Goal: Navigation & Orientation: Understand site structure

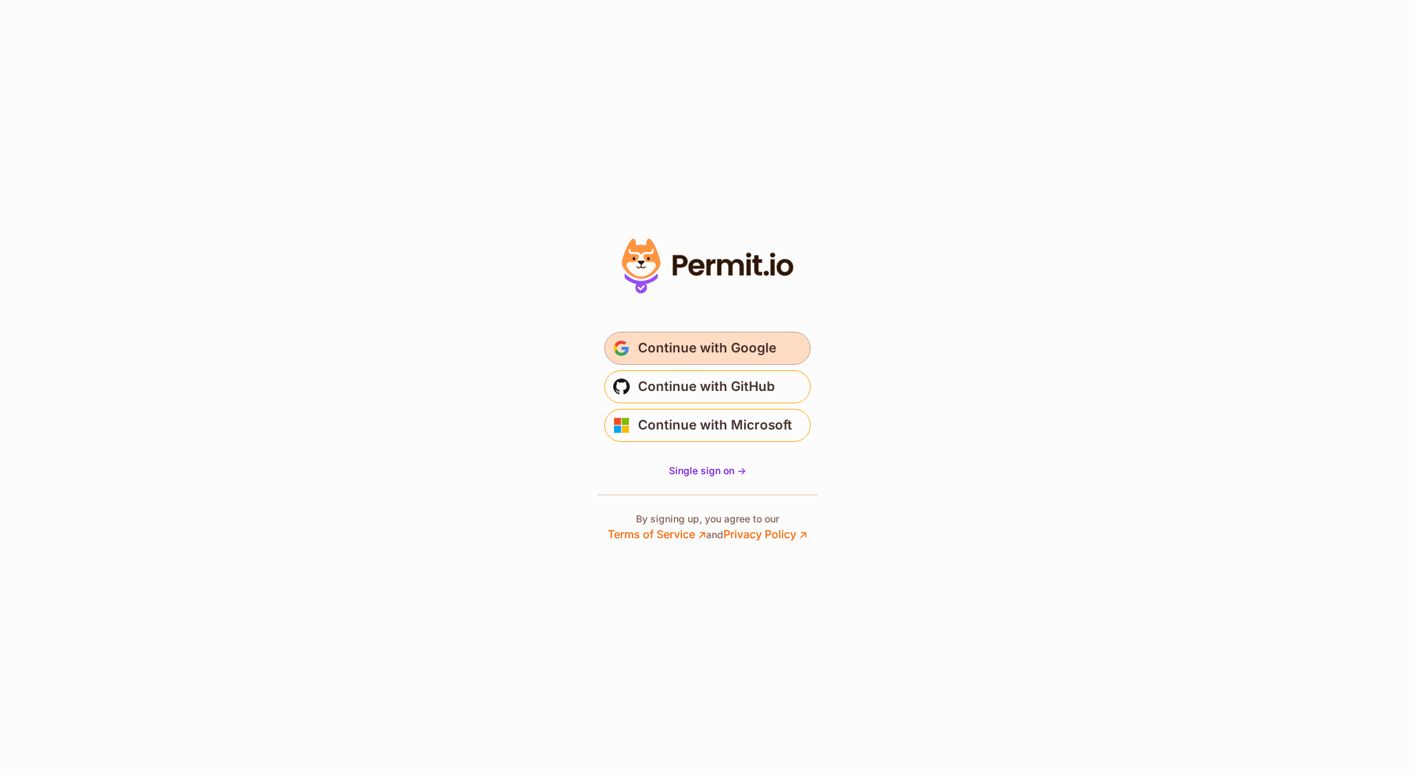
click at [663, 359] on span "Continue with Google" at bounding box center [707, 348] width 138 height 22
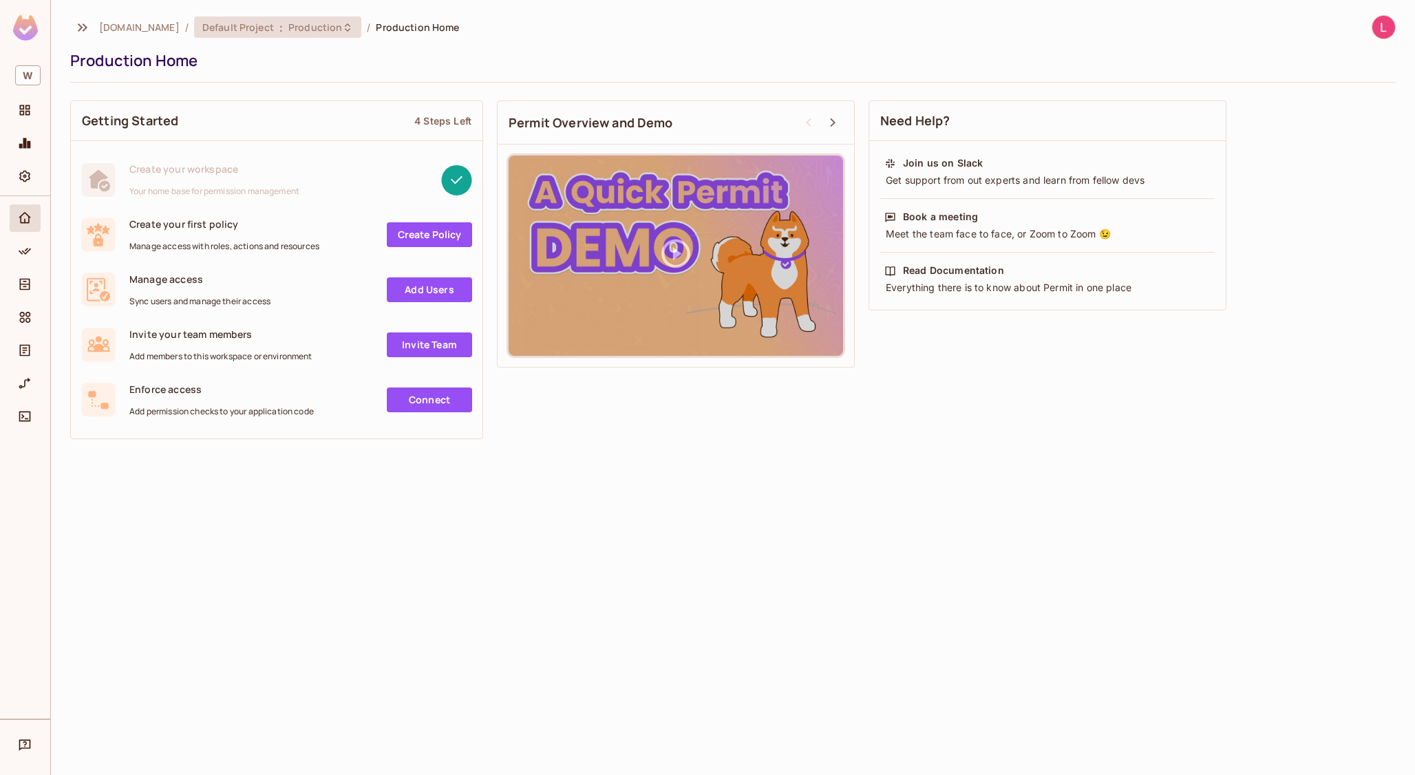
click at [288, 31] on span "Production" at bounding box center [315, 27] width 54 height 13
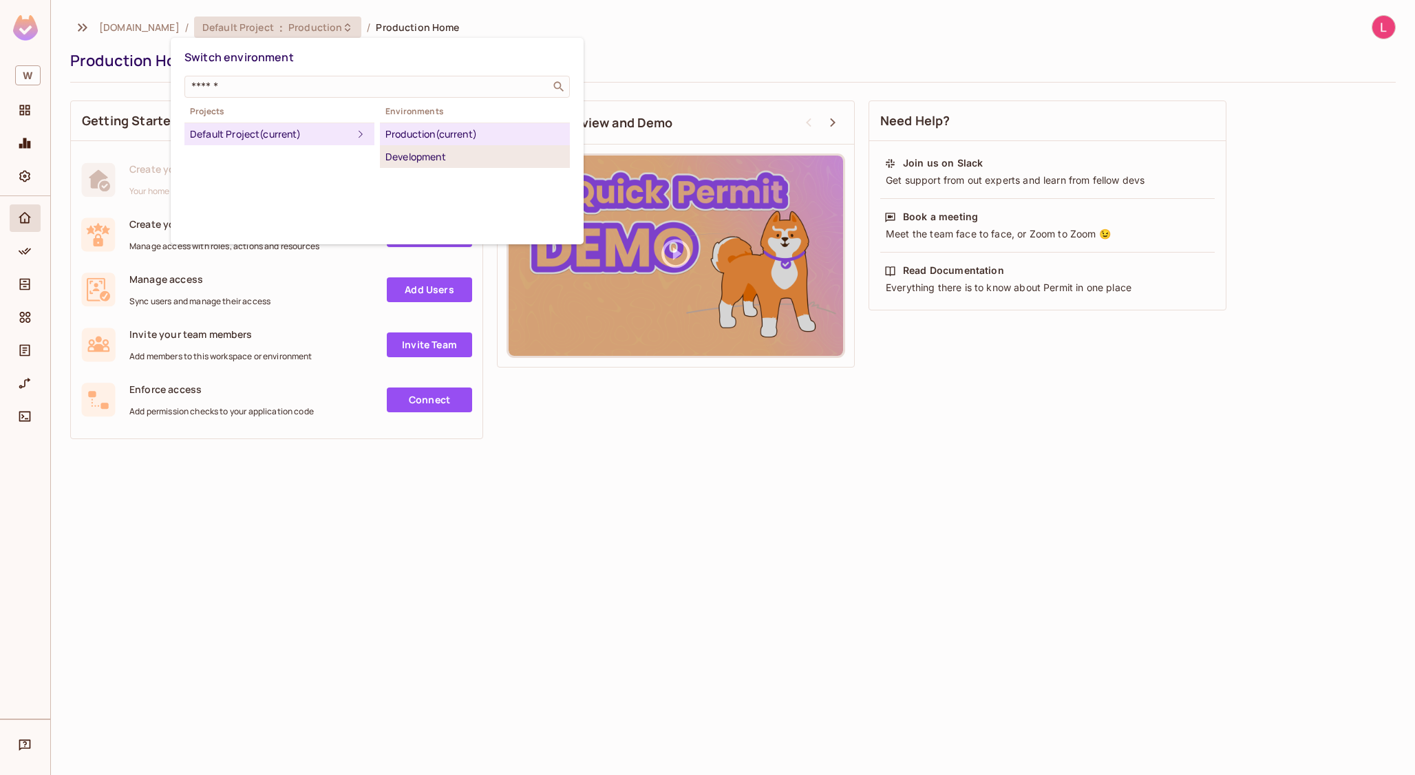
click at [422, 154] on div "Development" at bounding box center [474, 157] width 179 height 17
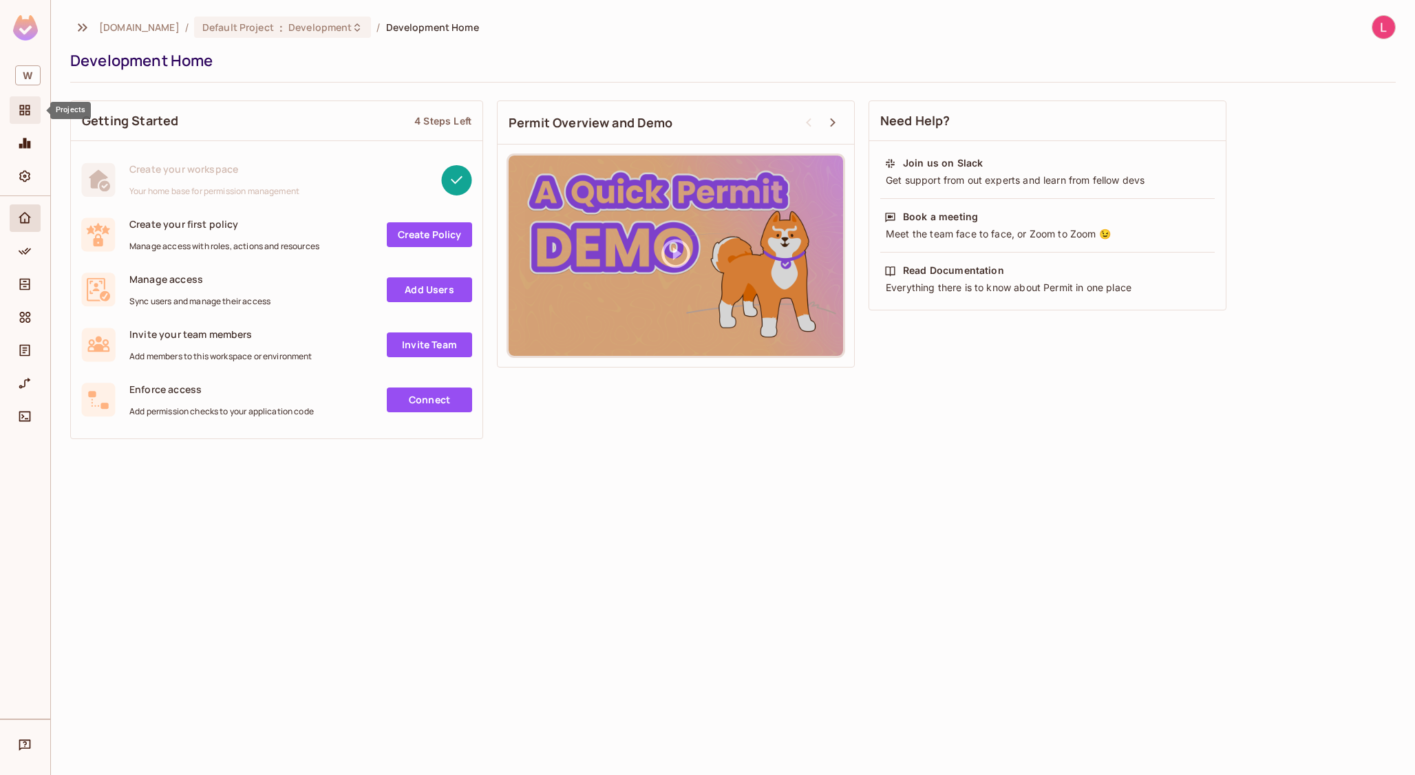
click at [21, 118] on span "Projects" at bounding box center [25, 110] width 17 height 17
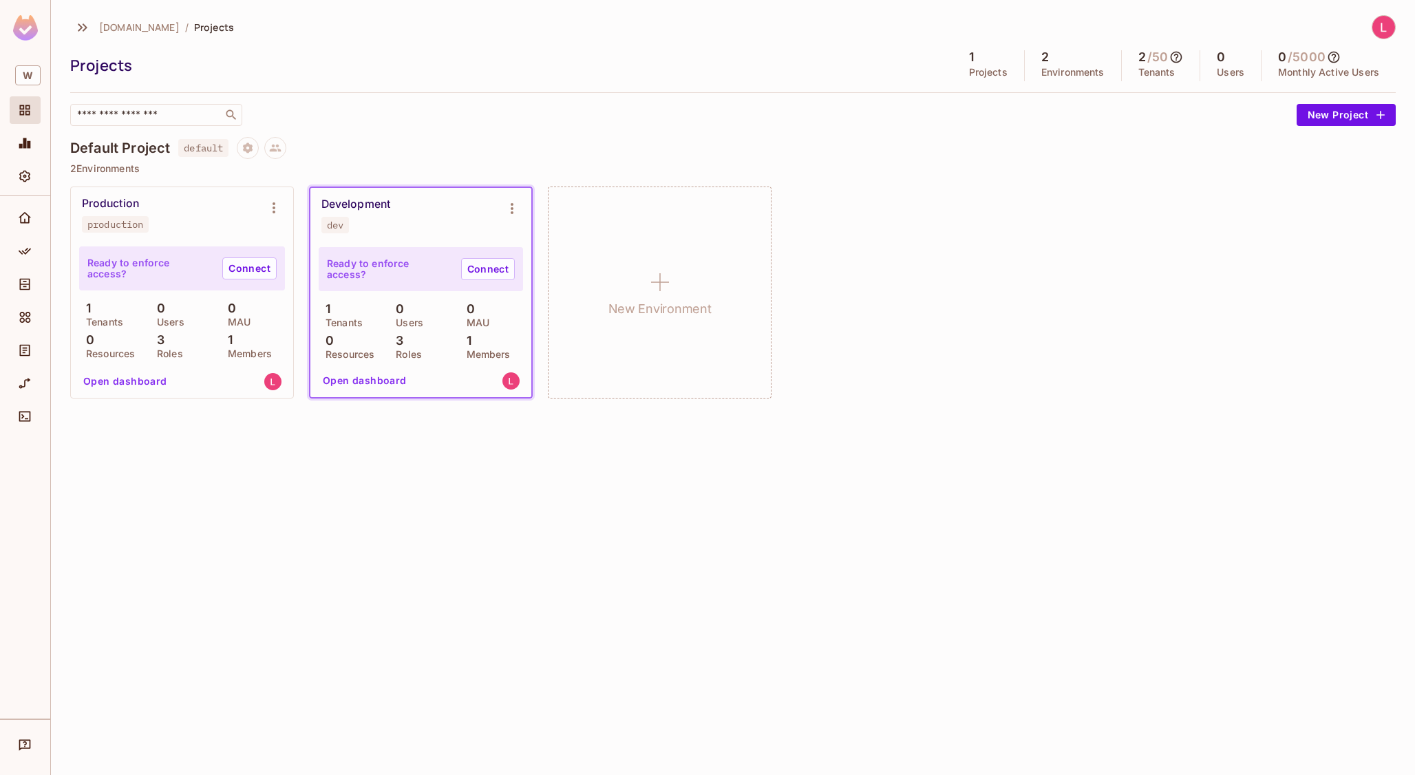
click at [368, 381] on button "Open dashboard" at bounding box center [364, 381] width 95 height 22
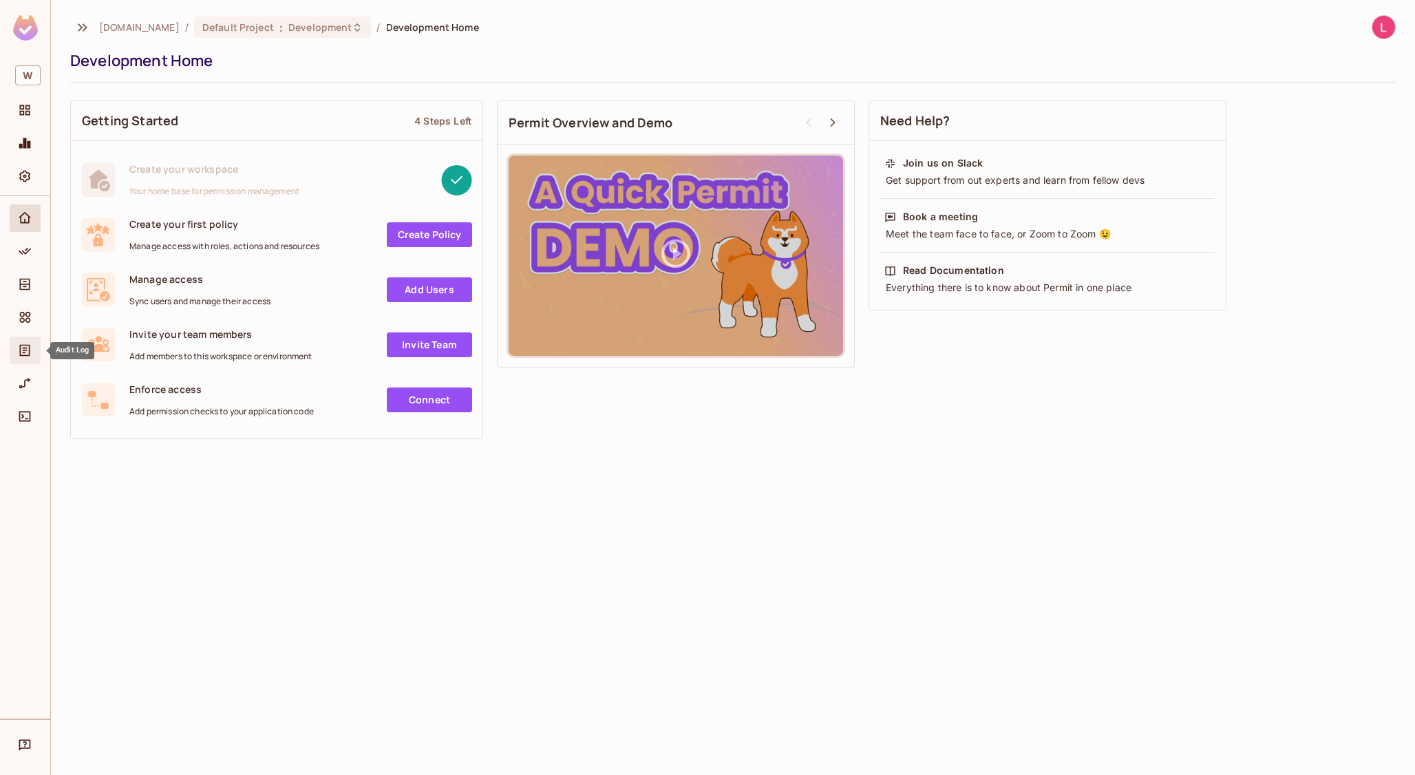
click at [23, 355] on icon "Audit Log" at bounding box center [25, 351] width 10 height 12
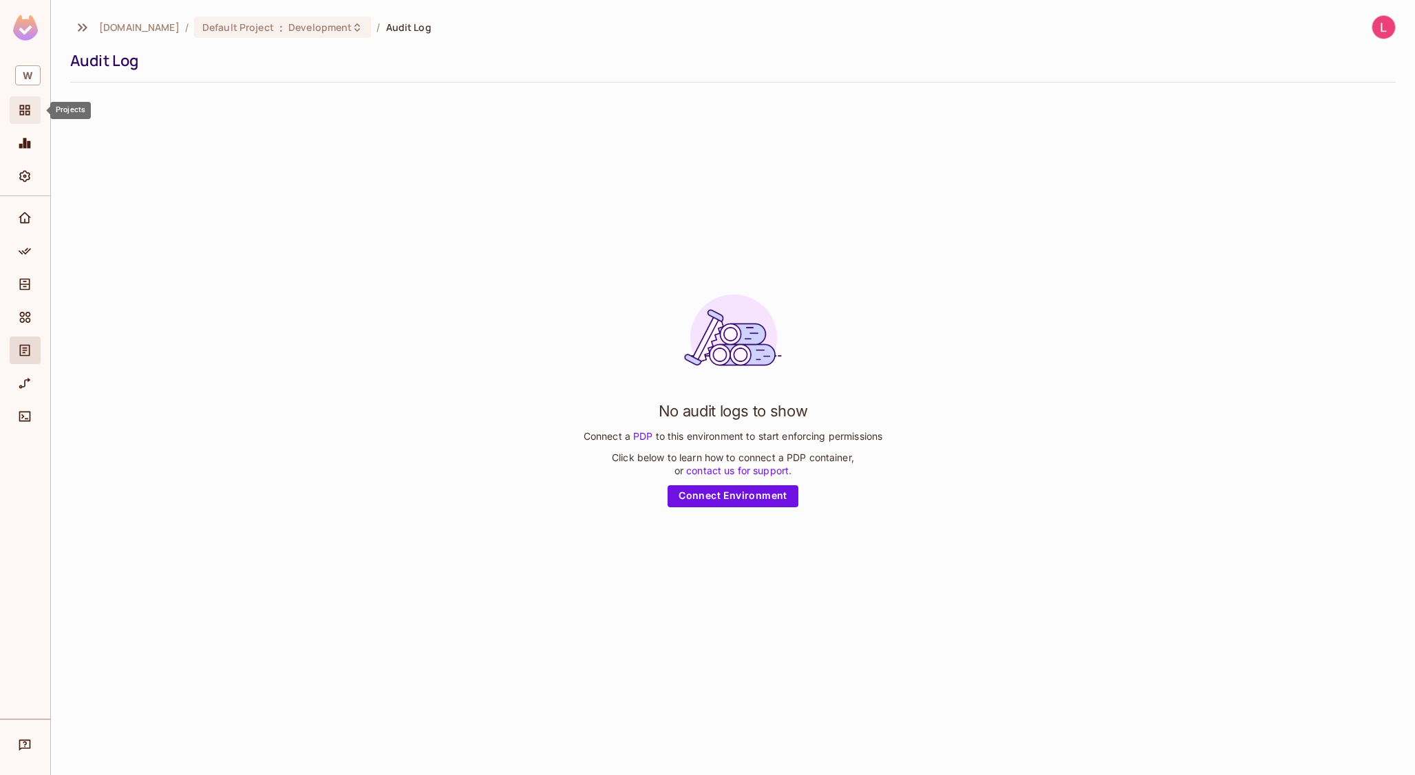
click at [18, 114] on icon "Projects" at bounding box center [25, 110] width 14 height 14
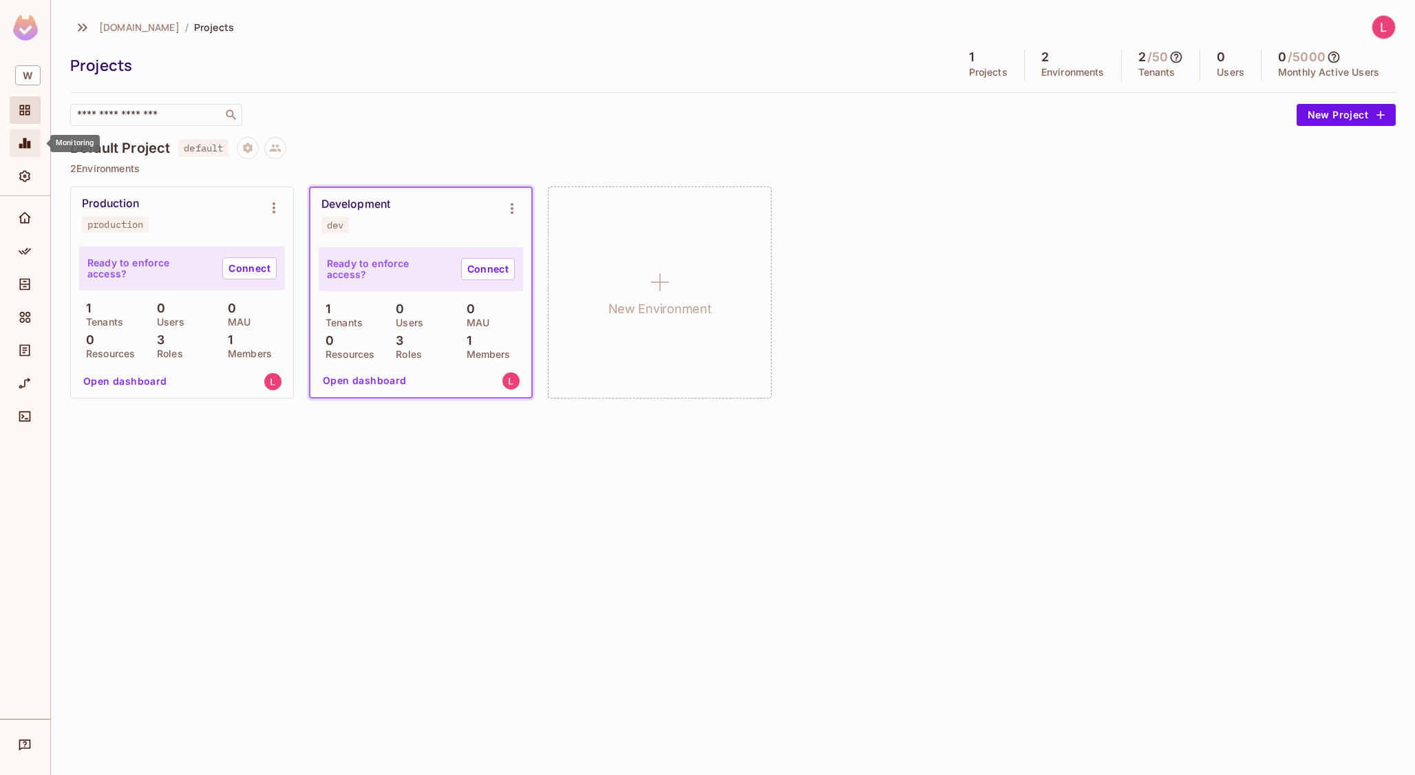
click at [23, 150] on icon "Monitoring" at bounding box center [25, 143] width 14 height 14
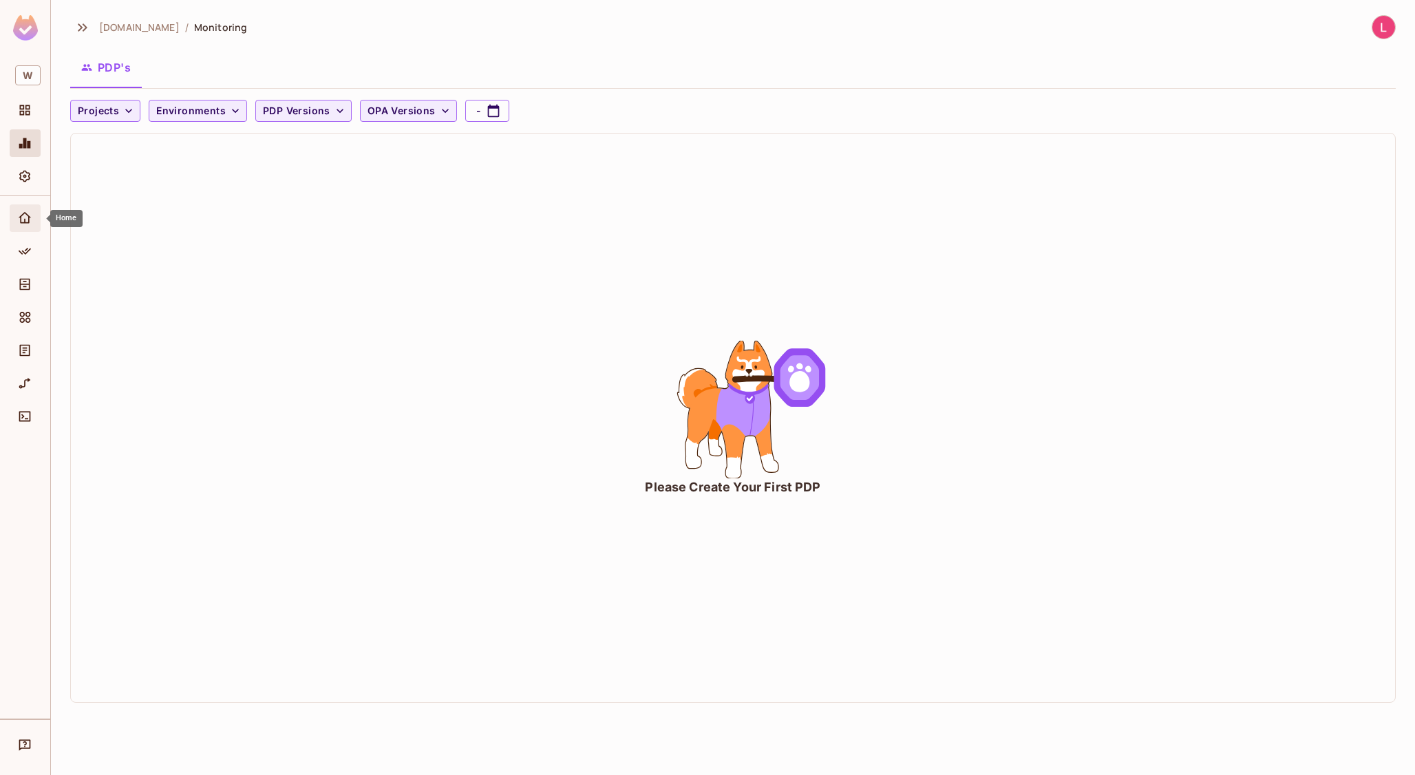
click at [23, 221] on icon "Home" at bounding box center [25, 218] width 14 height 14
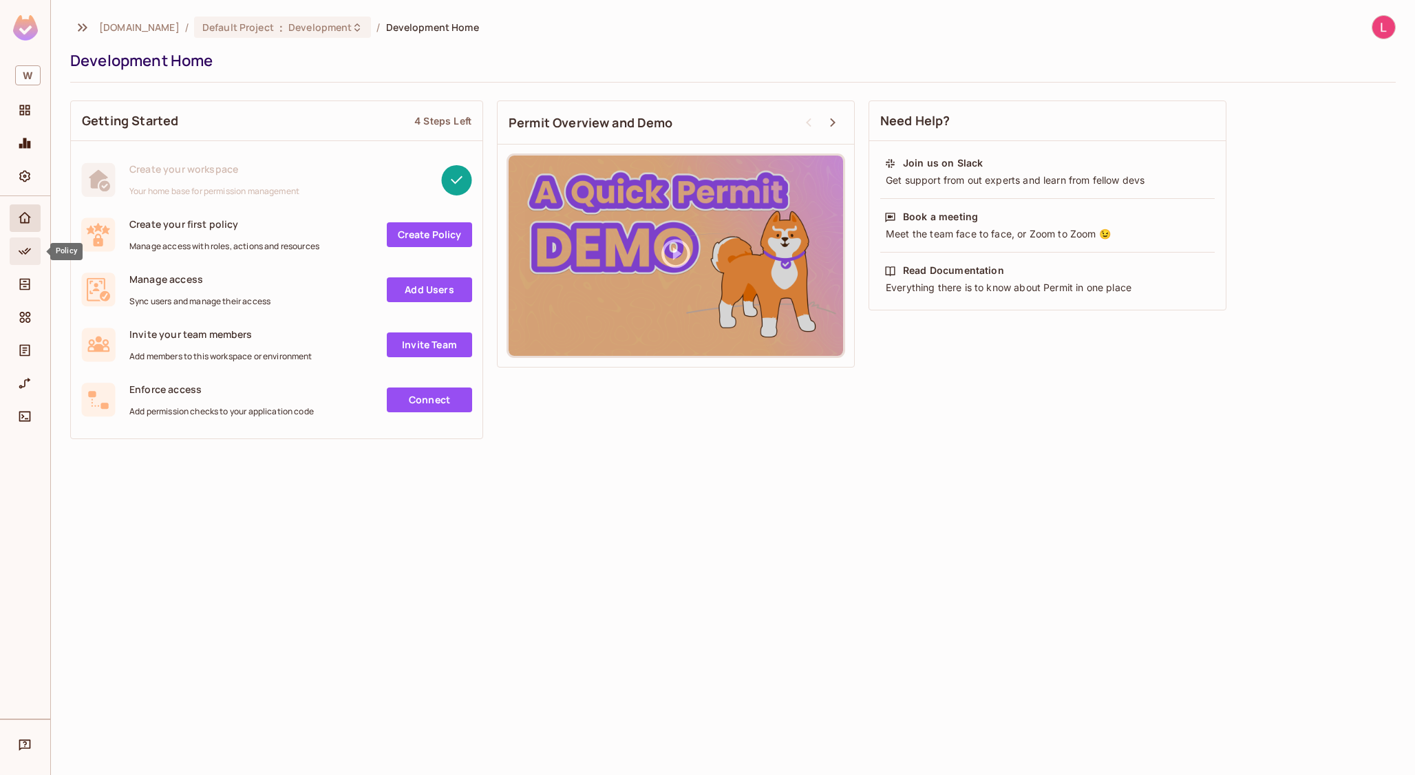
click at [22, 257] on icon "Policy" at bounding box center [25, 251] width 14 height 14
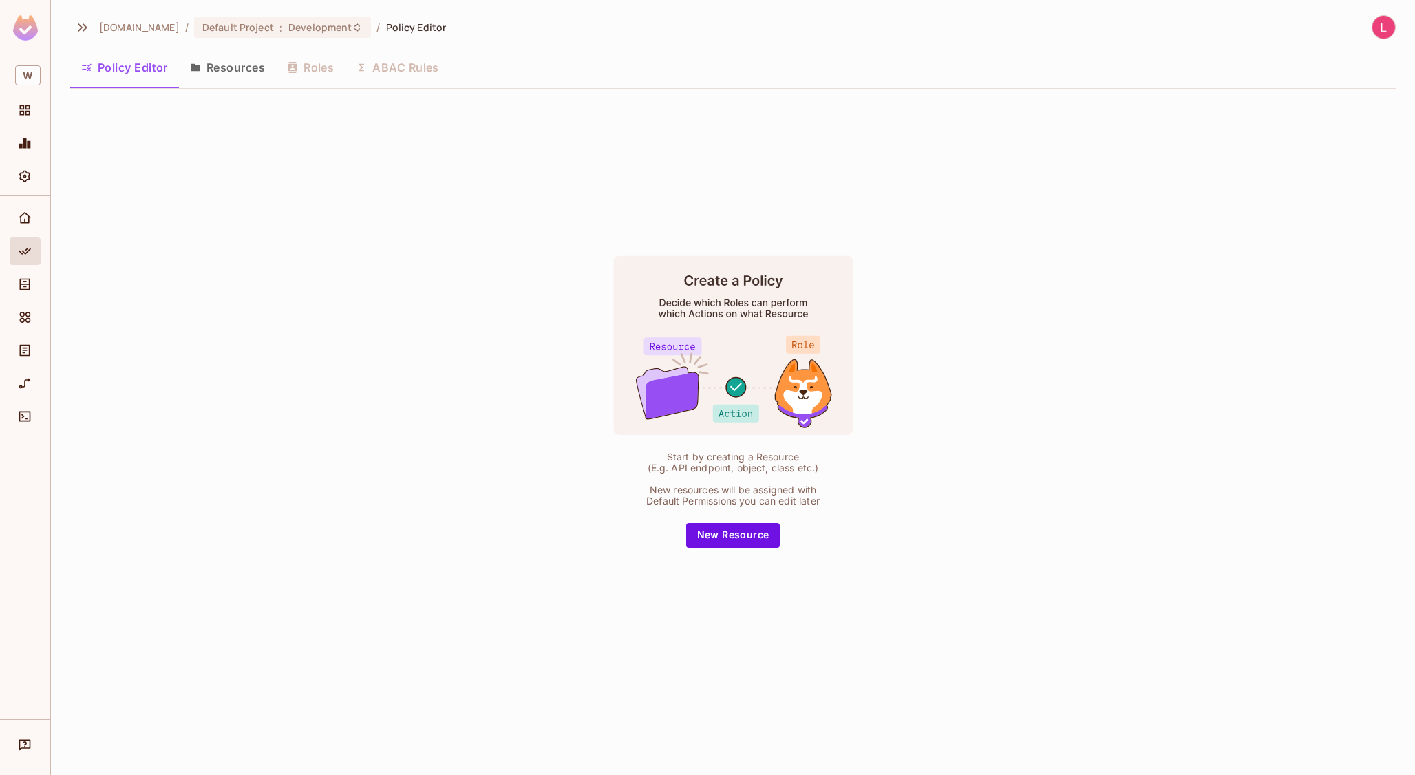
click at [215, 66] on button "Resources" at bounding box center [227, 67] width 97 height 34
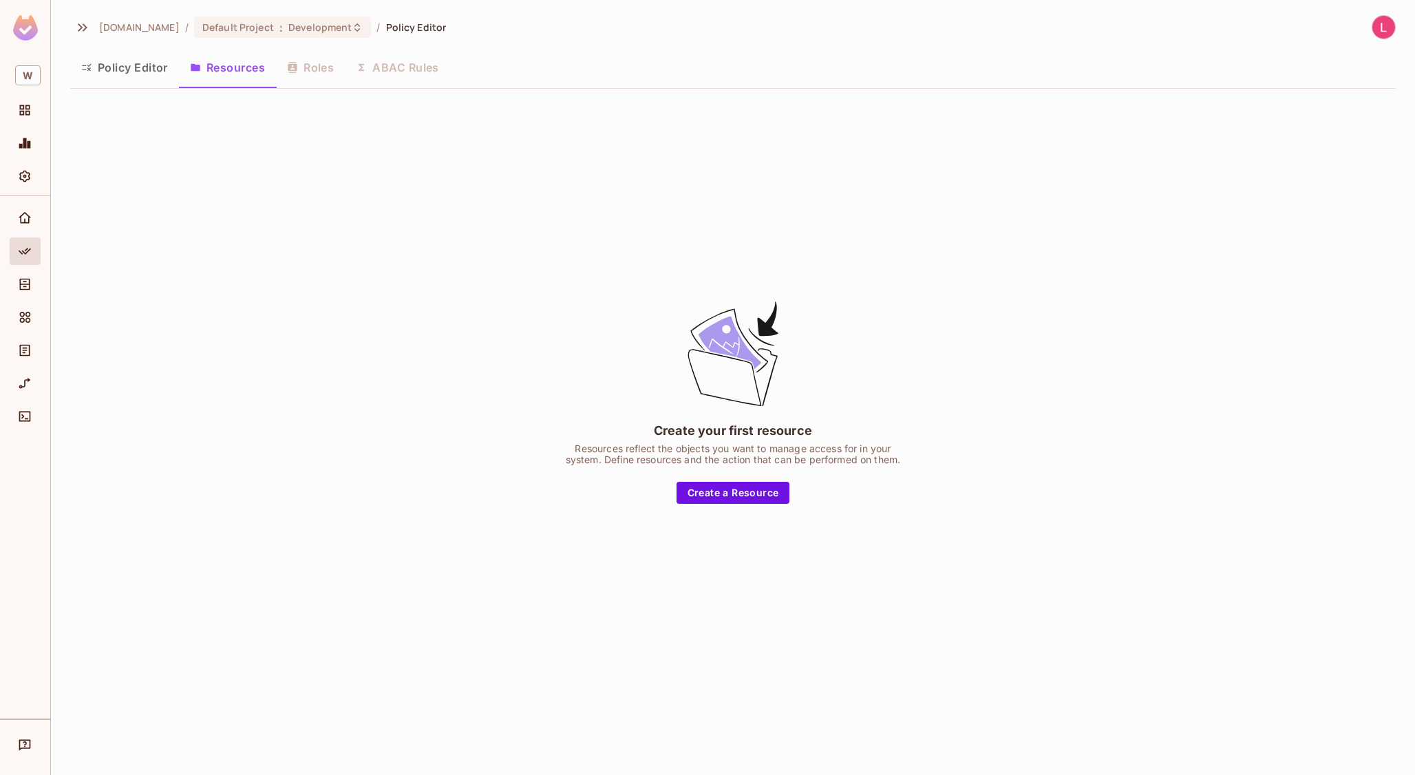
click at [310, 75] on div "Policy Editor Resources Roles ABAC Rules" at bounding box center [732, 67] width 1325 height 34
click at [119, 67] on button "Policy Editor" at bounding box center [124, 67] width 109 height 34
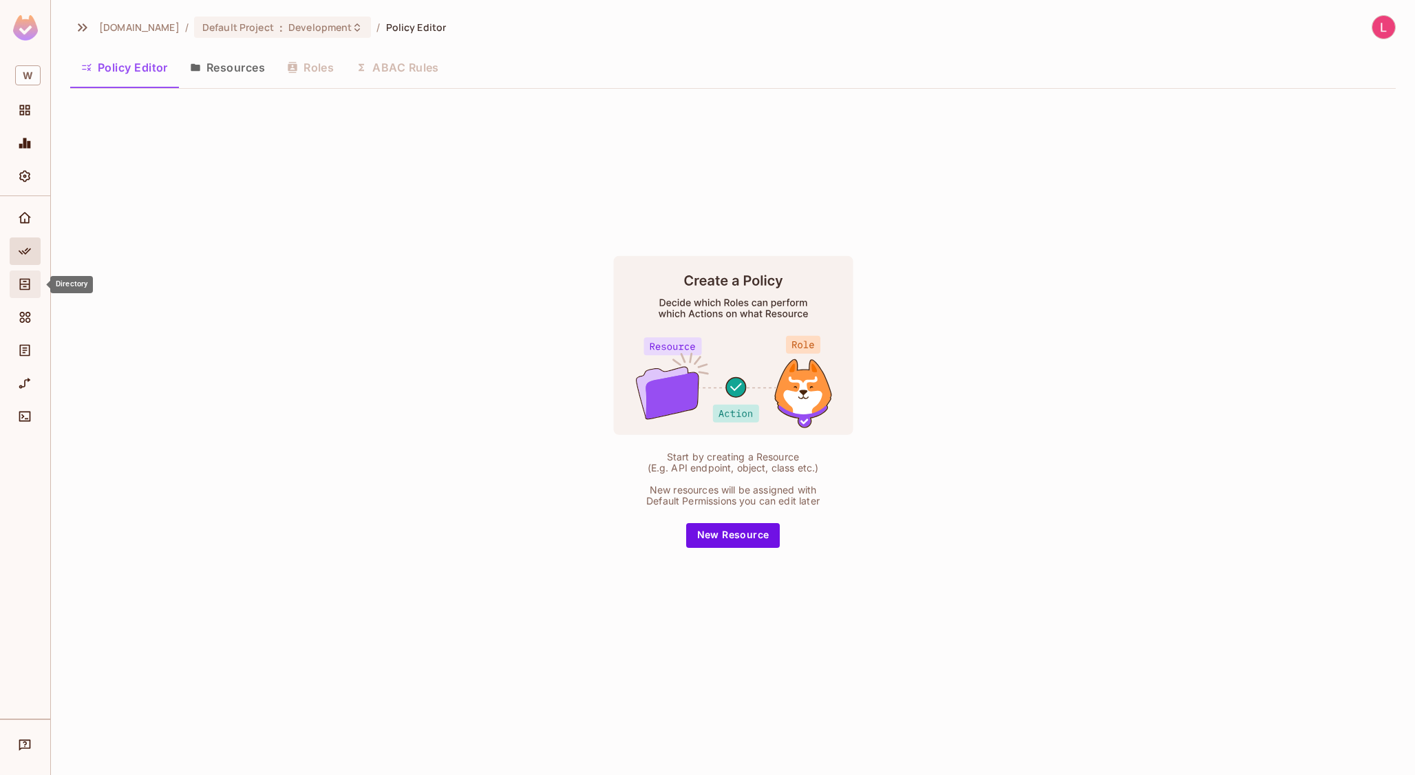
click at [22, 280] on icon "Directory" at bounding box center [25, 284] width 14 height 14
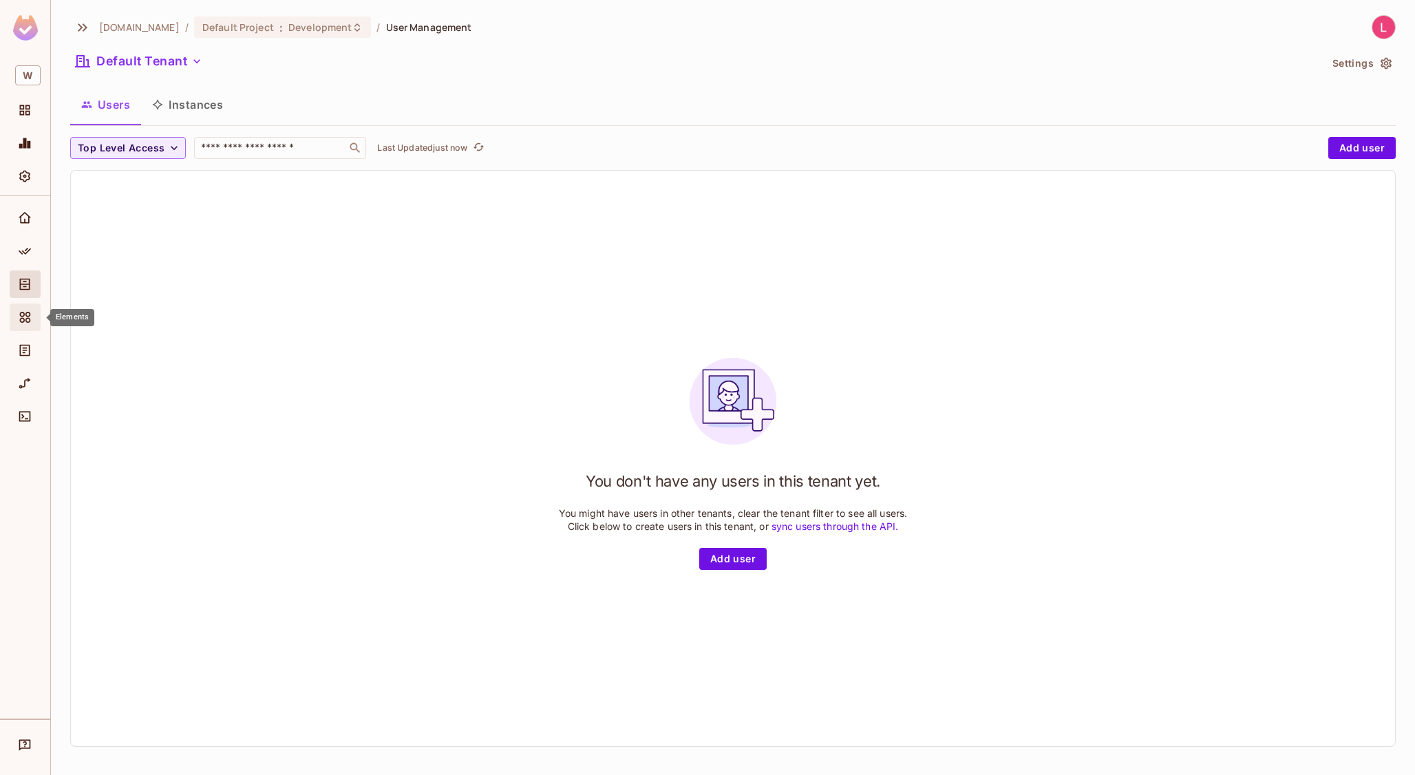
click at [29, 321] on icon "Elements" at bounding box center [25, 317] width 11 height 11
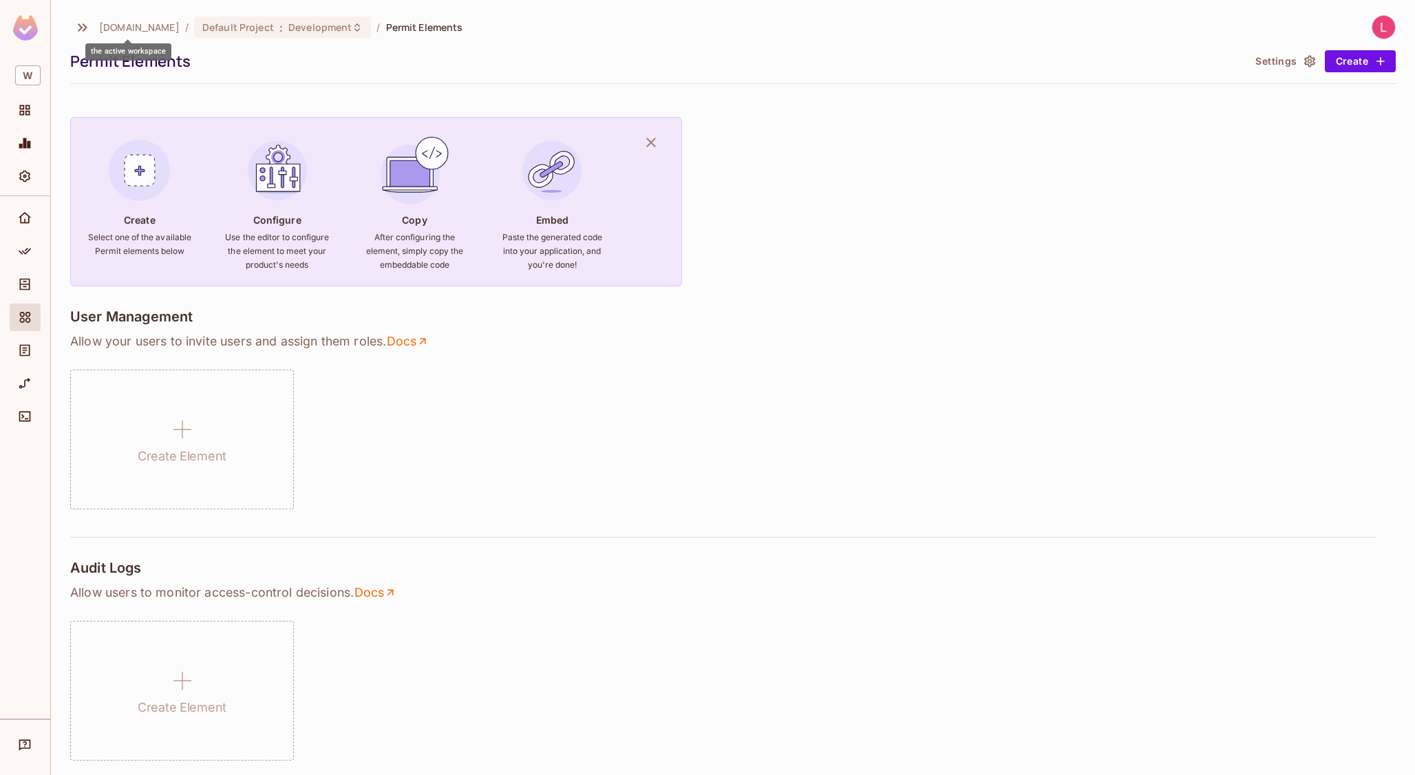
click at [116, 29] on span "[DOMAIN_NAME]" at bounding box center [139, 27] width 81 height 13
click at [202, 28] on span "Default Project" at bounding box center [238, 27] width 72 height 13
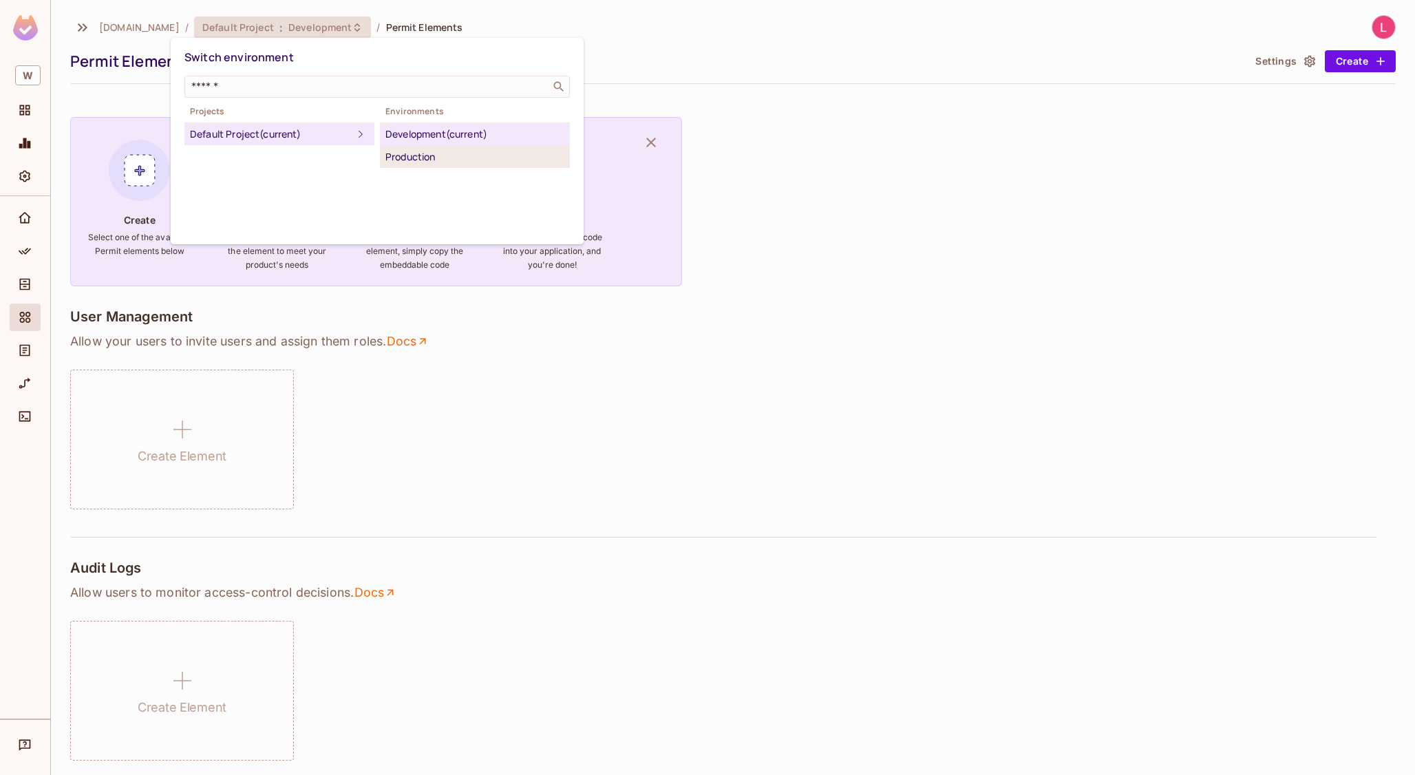
click at [398, 151] on div "Production" at bounding box center [474, 157] width 179 height 17
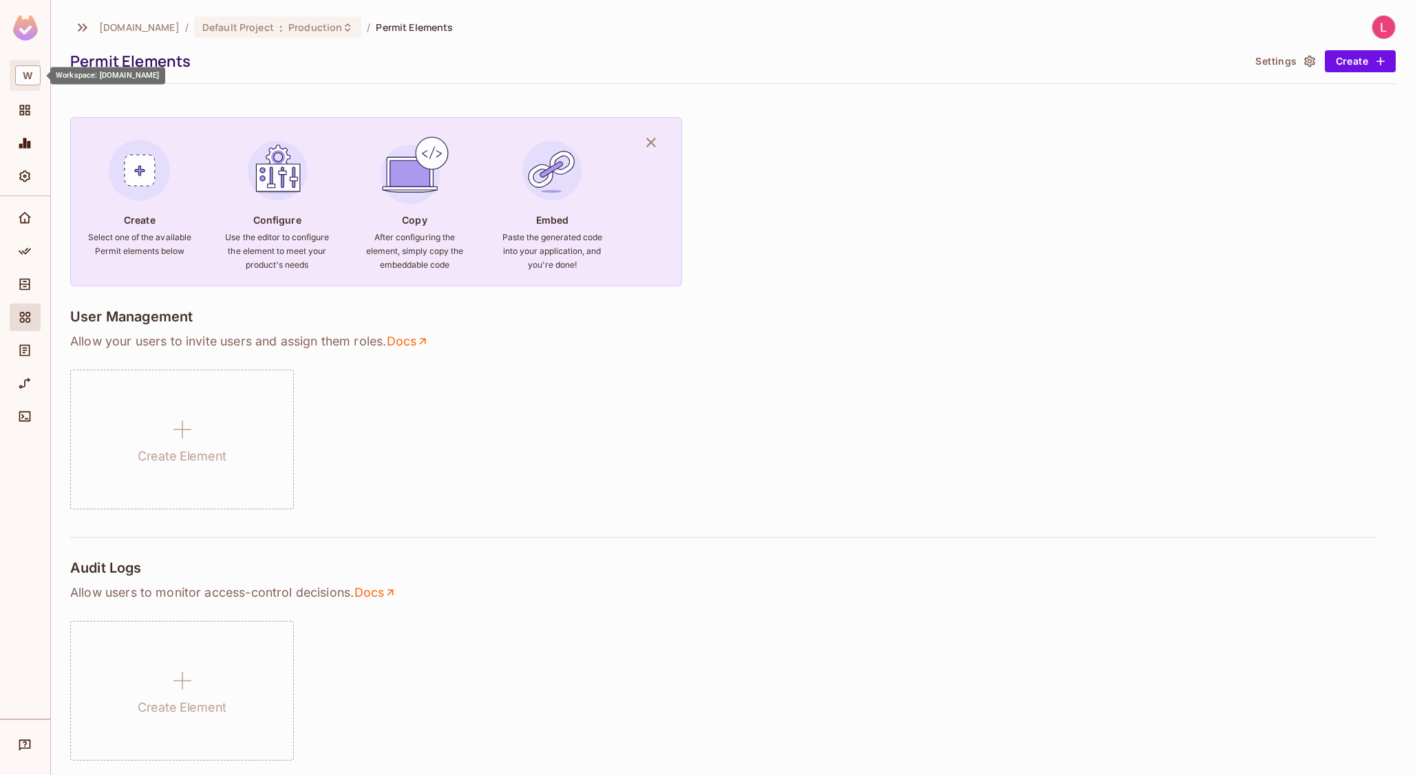
click at [28, 79] on span "W" at bounding box center [27, 75] width 25 height 20
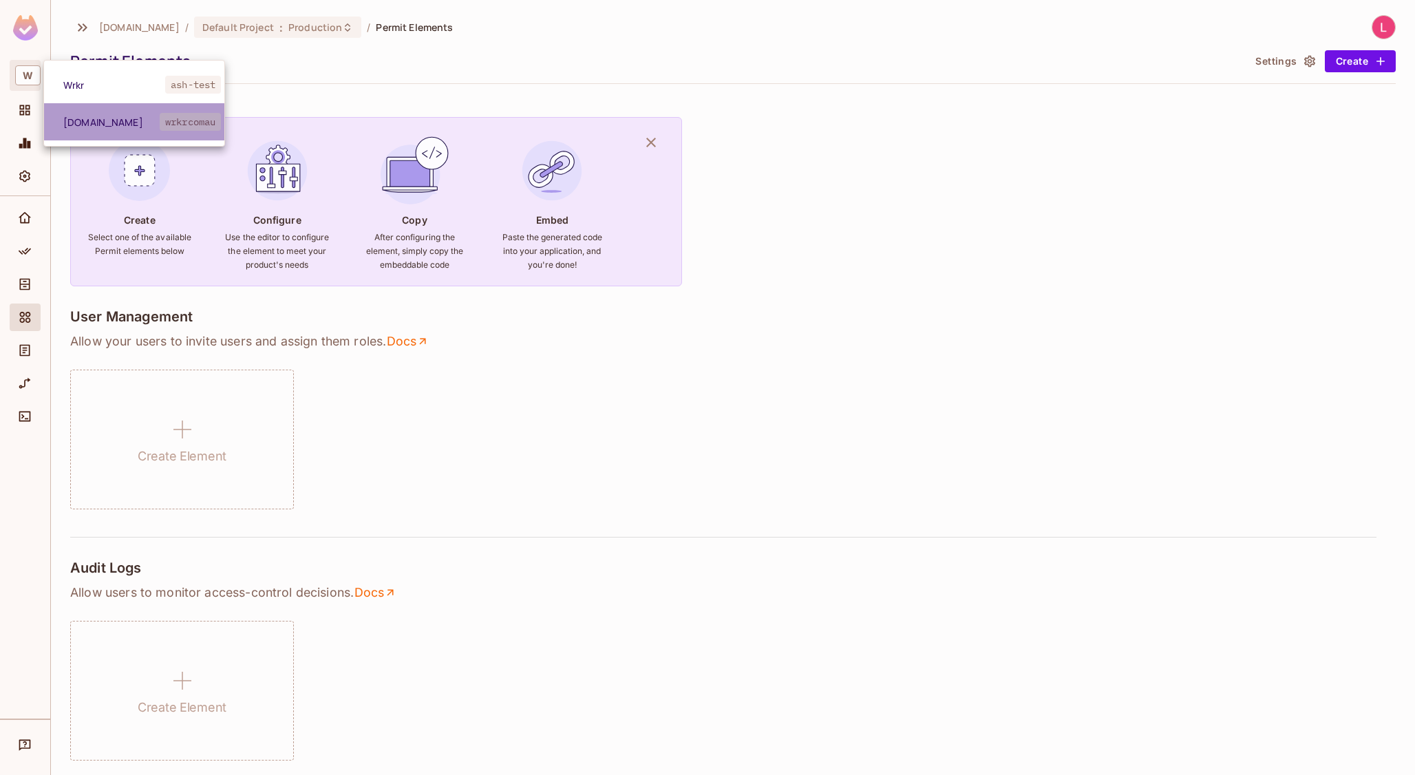
click at [86, 126] on span "[DOMAIN_NAME]" at bounding box center [111, 122] width 96 height 13
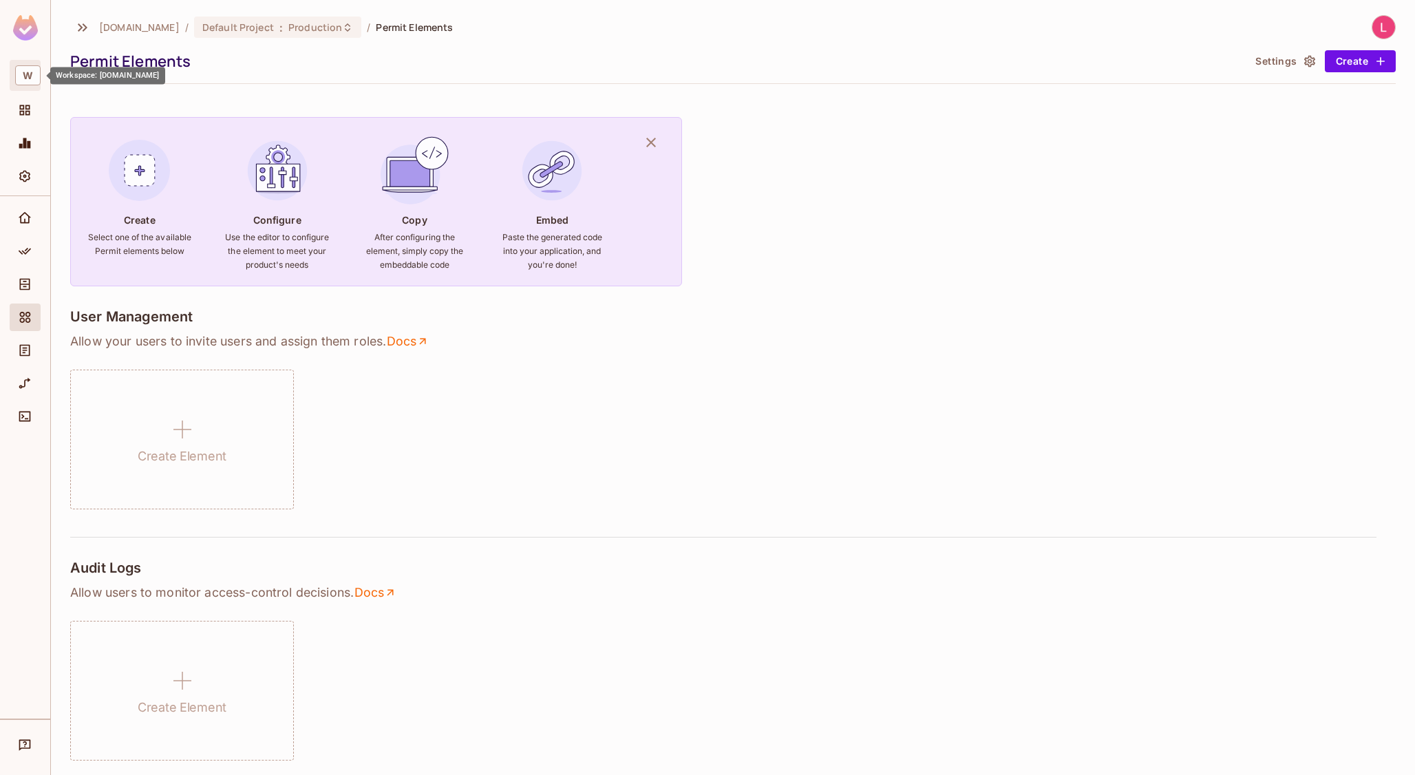
click at [32, 69] on span "W" at bounding box center [27, 75] width 25 height 20
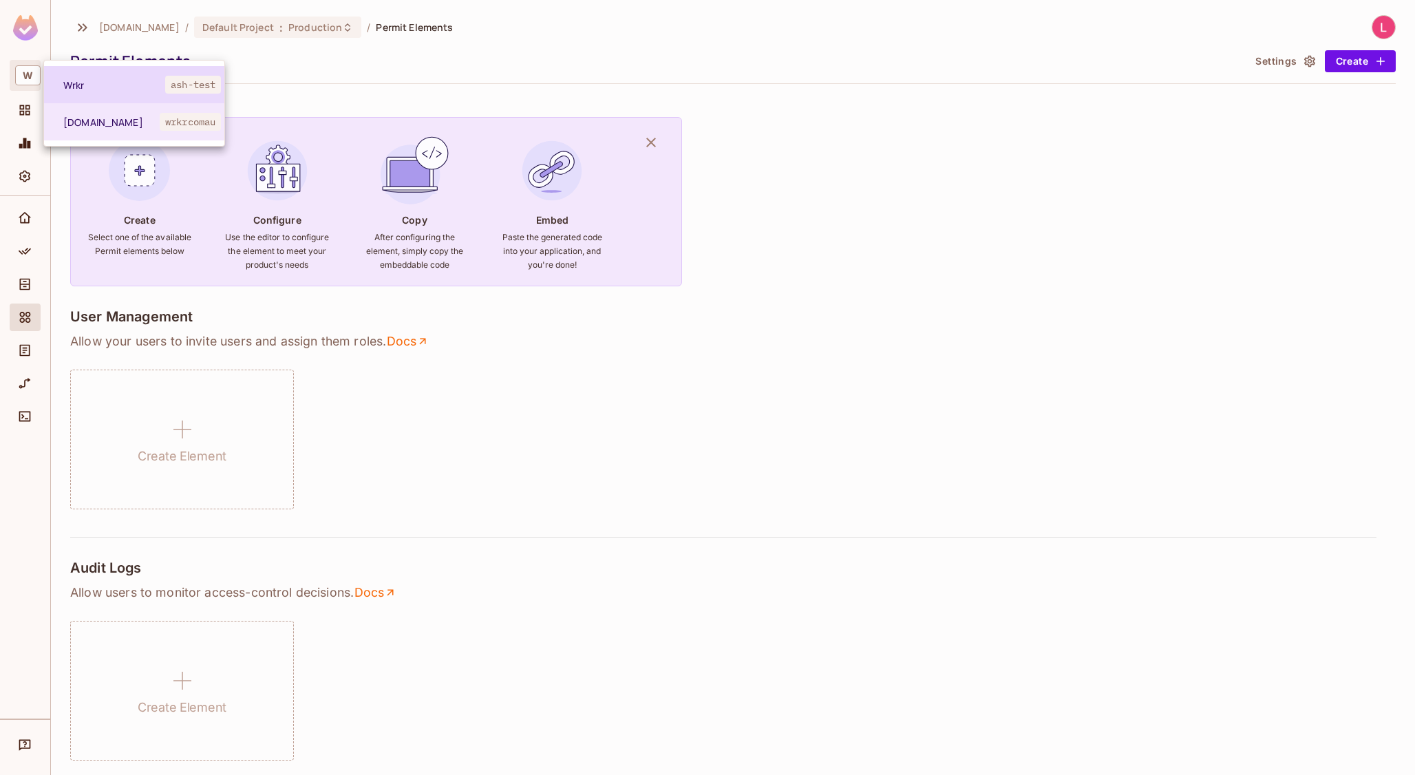
click at [87, 83] on span "Wrkr" at bounding box center [114, 84] width 102 height 13
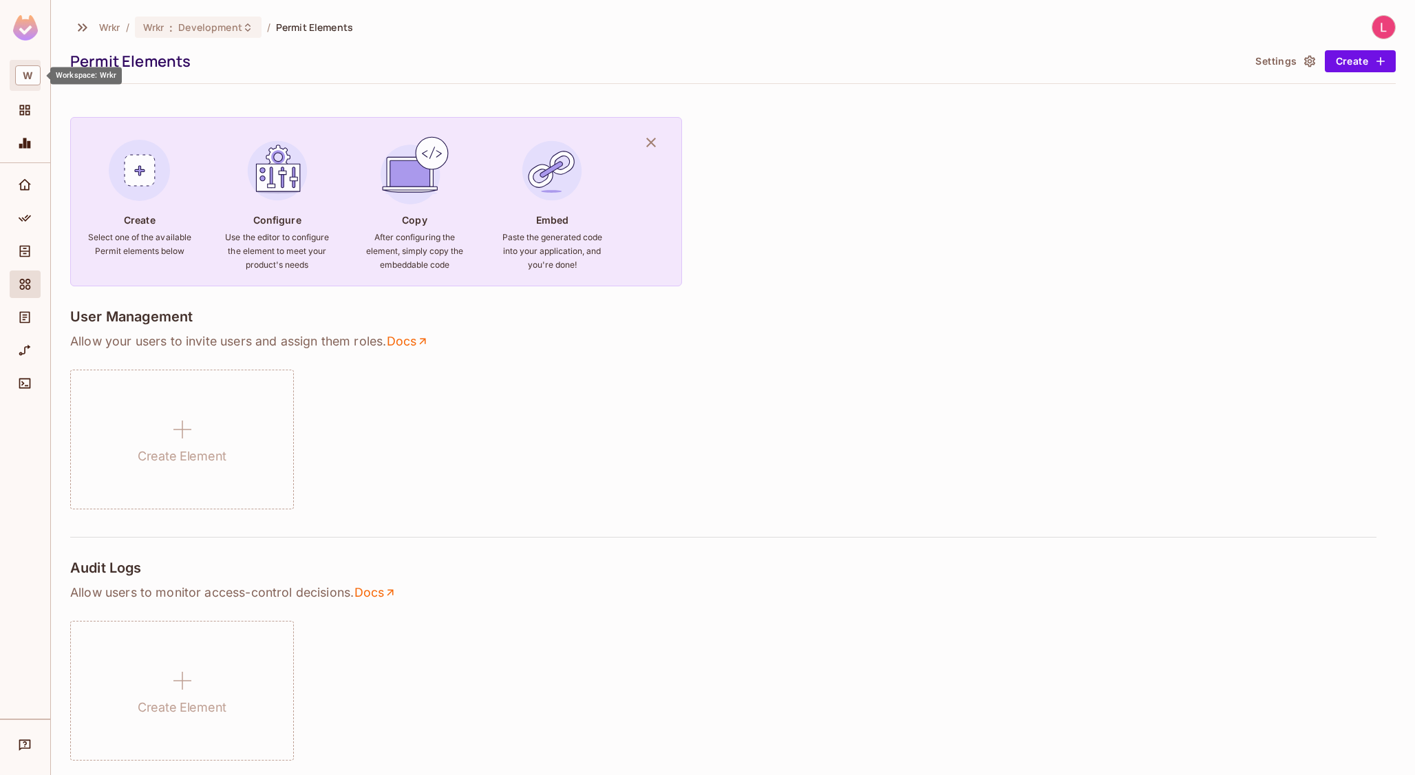
click at [28, 72] on span "W" at bounding box center [27, 75] width 25 height 20
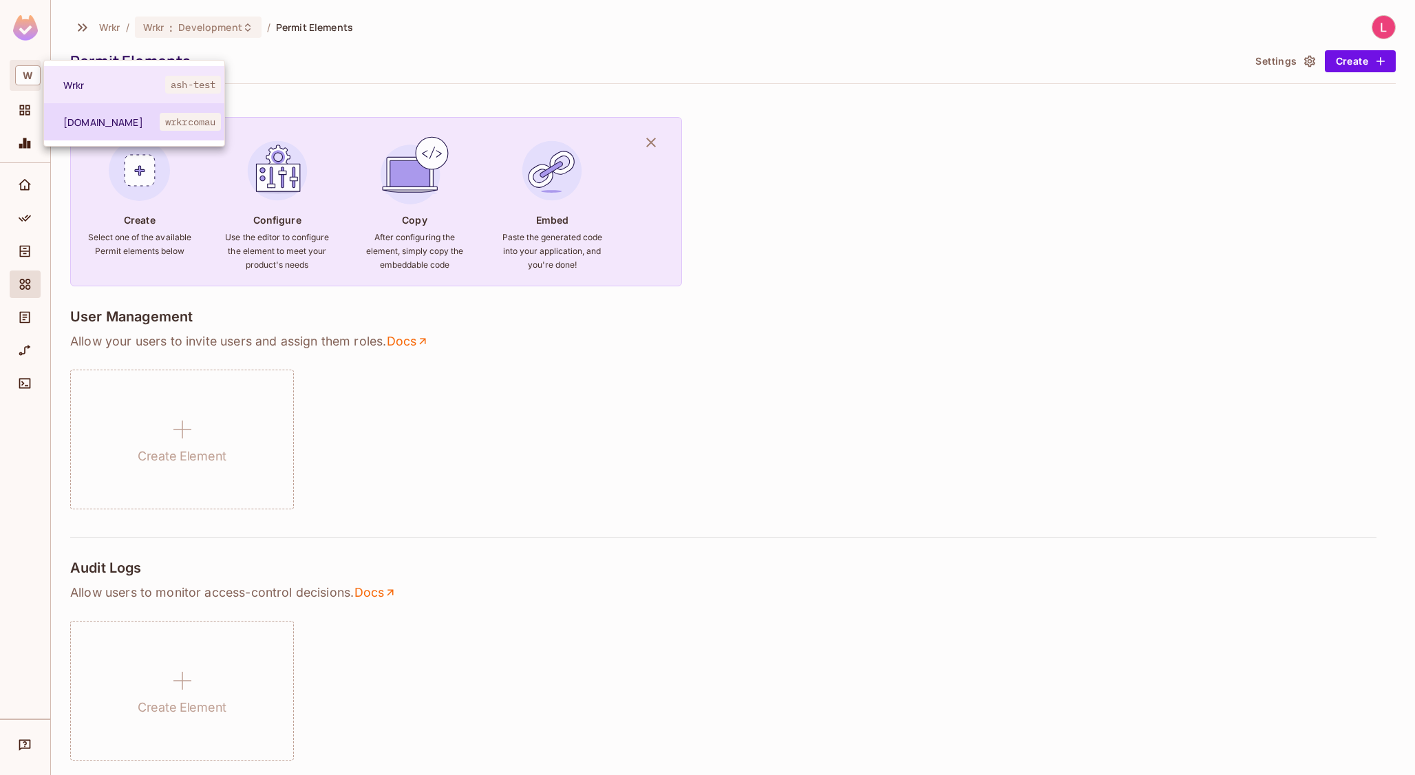
click at [76, 119] on span "[DOMAIN_NAME]" at bounding box center [111, 122] width 96 height 13
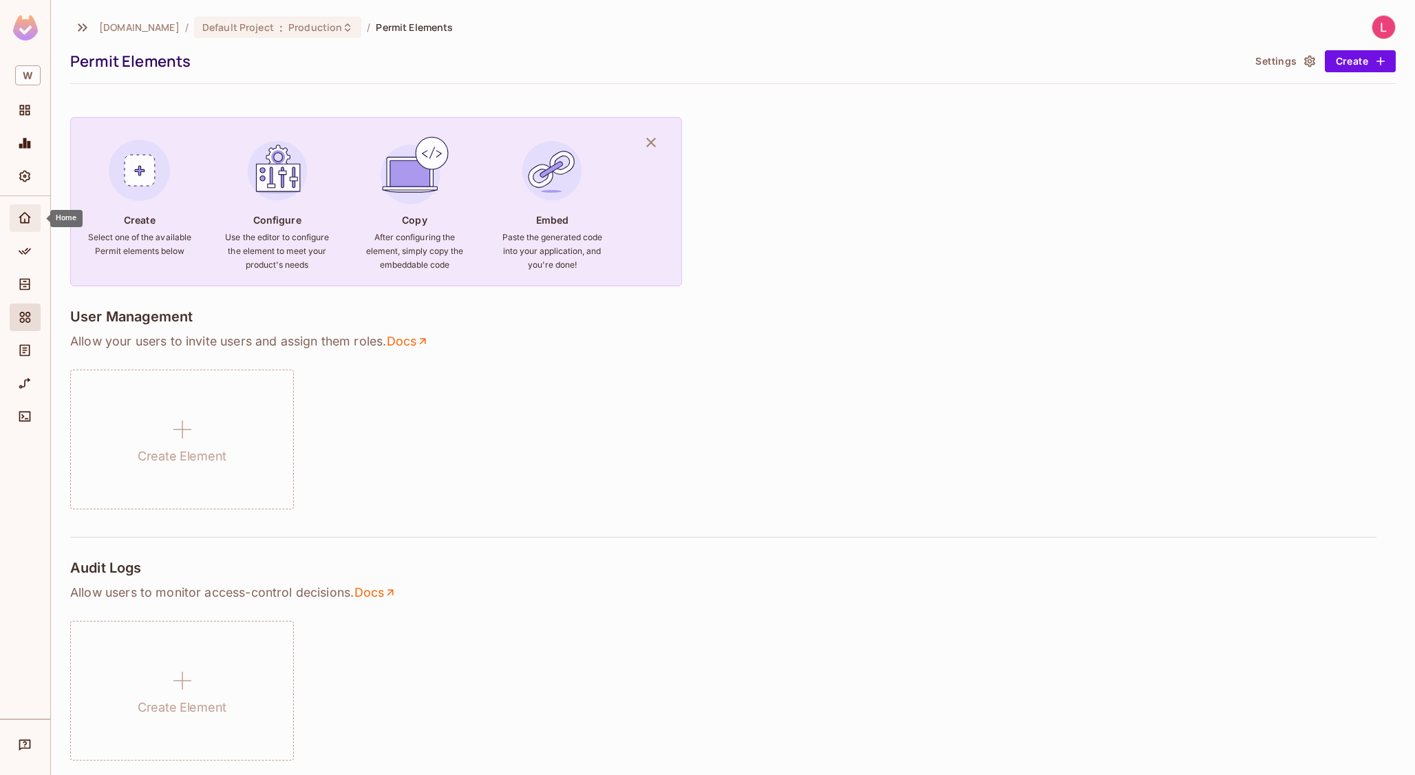
click at [26, 218] on icon "Home" at bounding box center [25, 218] width 14 height 14
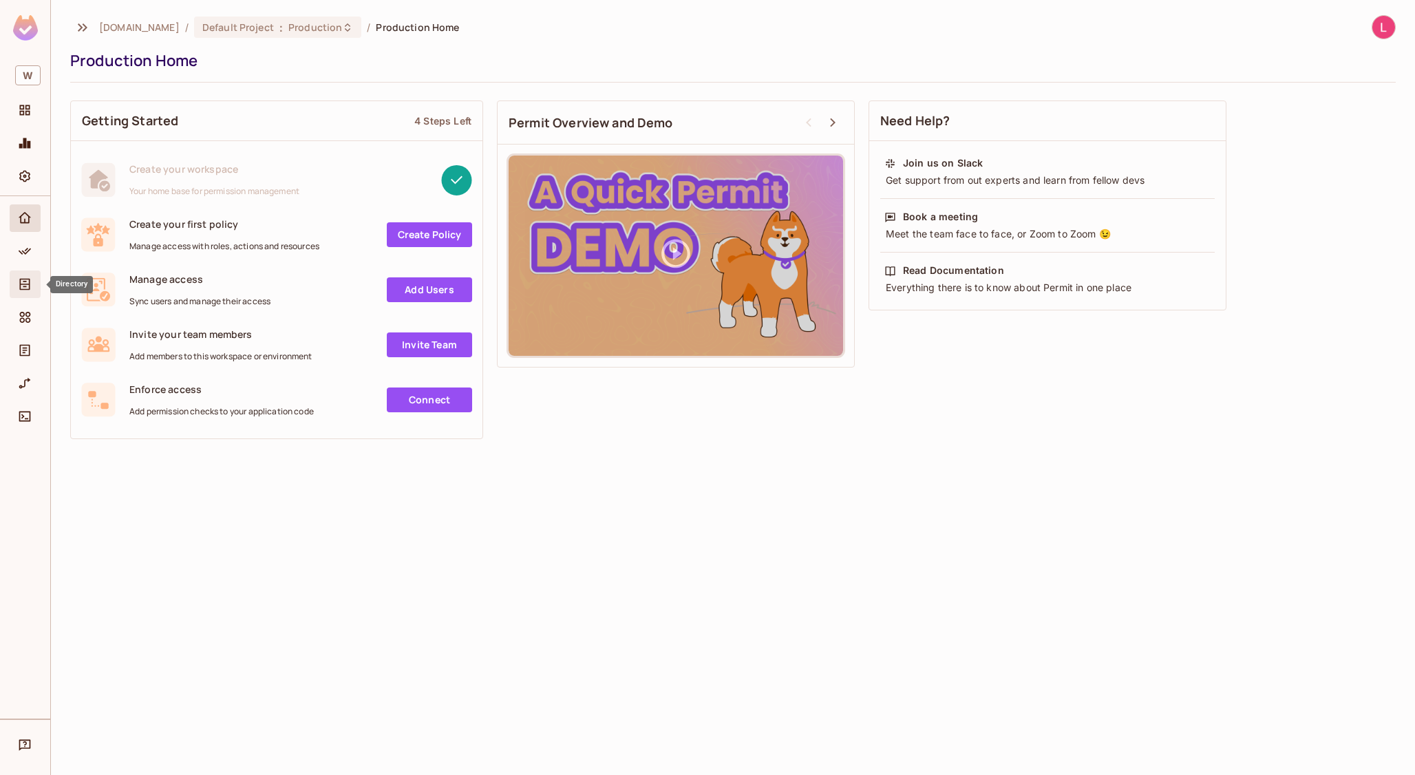
click at [25, 283] on icon "Directory" at bounding box center [25, 284] width 14 height 14
